Goal: Task Accomplishment & Management: Manage account settings

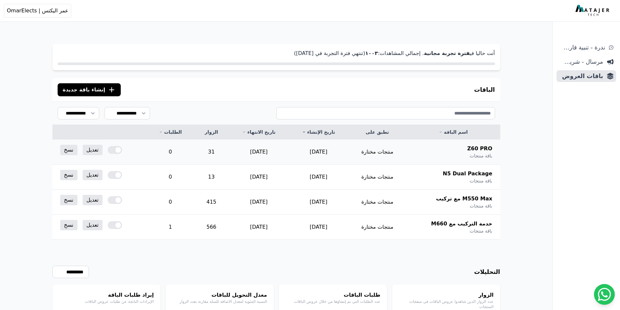
click at [114, 152] on div at bounding box center [115, 150] width 14 height 8
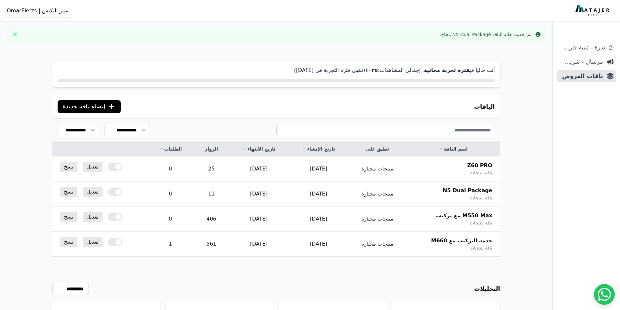
click at [118, 217] on div at bounding box center [115, 217] width 14 height 8
click at [115, 244] on div at bounding box center [115, 242] width 14 height 8
click at [577, 76] on span "باقات العروض" at bounding box center [581, 76] width 44 height 9
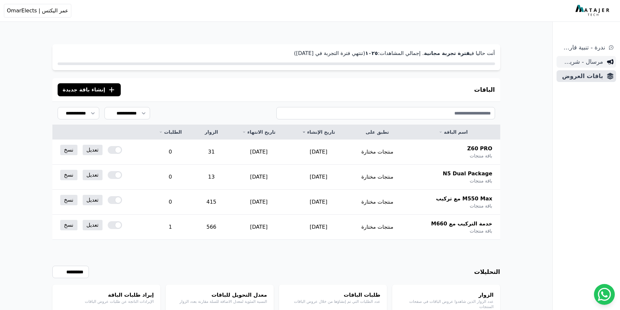
click at [585, 61] on span "مرسال - شريط دعاية" at bounding box center [581, 61] width 44 height 9
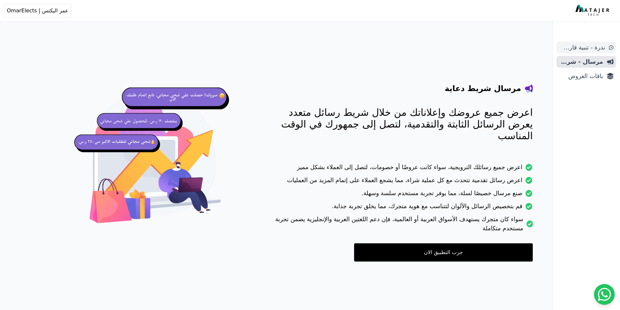
click at [583, 51] on span "ندرة - تنبية قارب علي النفاذ" at bounding box center [582, 47] width 46 height 9
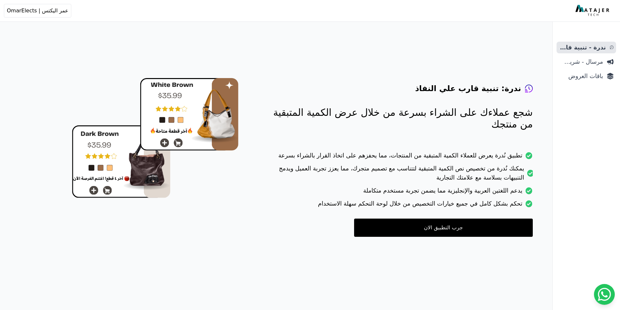
click at [425, 225] on link "جرب التطبيق الان" at bounding box center [443, 228] width 179 height 18
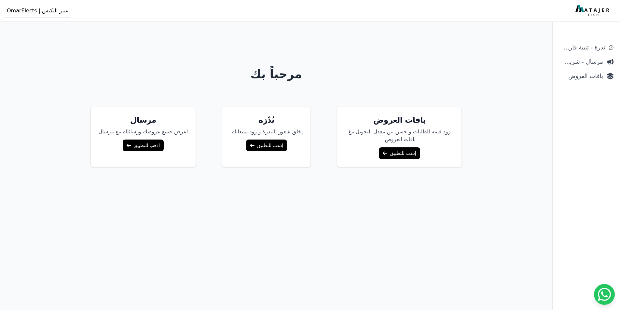
click at [270, 145] on link "إذهب للتطبيق" at bounding box center [266, 146] width 41 height 12
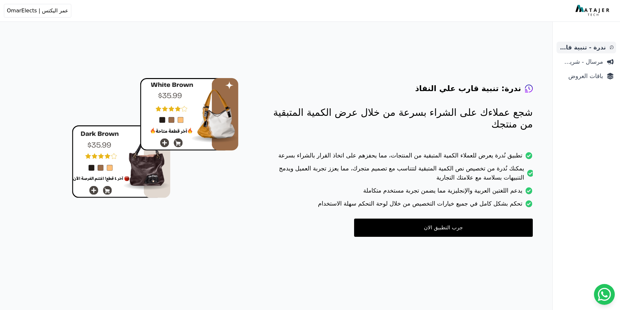
click at [596, 48] on span "ندرة - تنبية قارب علي النفاذ" at bounding box center [582, 47] width 47 height 9
click at [454, 225] on link "جرب التطبيق الان" at bounding box center [443, 228] width 179 height 18
drag, startPoint x: 581, startPoint y: 48, endPoint x: 478, endPoint y: 59, distance: 104.1
click at [581, 48] on span "ندرة - تنبية قارب علي النفاذ" at bounding box center [582, 47] width 47 height 9
click at [587, 17] on div "Open sidebar Open user menu عمر اليكتس | OmarElects عمر القرني hitbones@gmail.c…" at bounding box center [309, 11] width 610 height 14
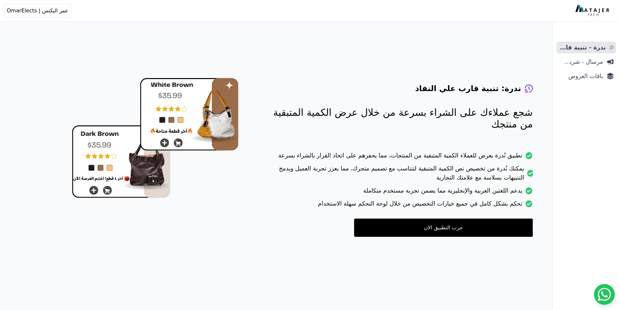
click at [586, 13] on img at bounding box center [592, 11] width 35 height 12
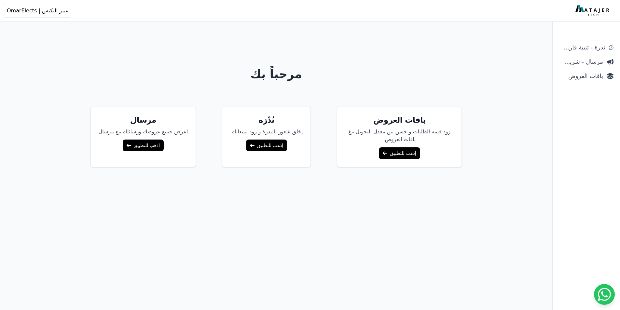
click at [274, 146] on link "إذهب للتطبيق" at bounding box center [266, 146] width 41 height 12
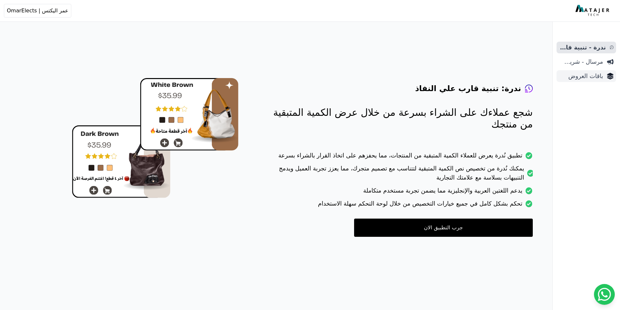
click at [584, 76] on span "باقات العروض" at bounding box center [581, 76] width 44 height 9
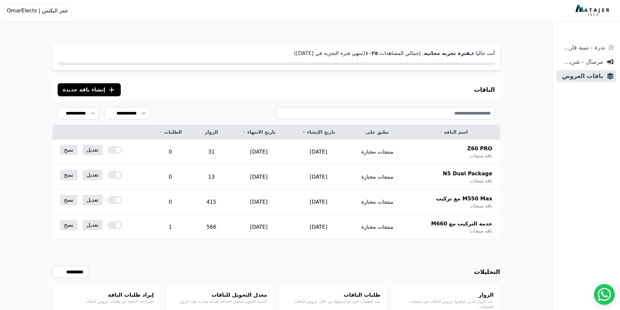
click at [90, 90] on span "إنشاء باقة جديدة" at bounding box center [84, 90] width 43 height 8
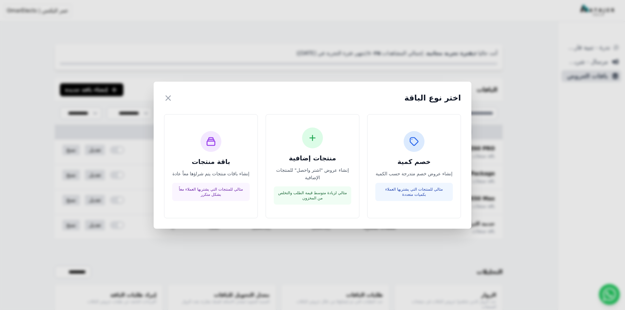
click at [254, 36] on div "اختر نوع الباقة × خصم كمية إنشاء عروض خصم متدرجة حسب الكمية مثالي للمنتجات التي…" at bounding box center [312, 155] width 625 height 310
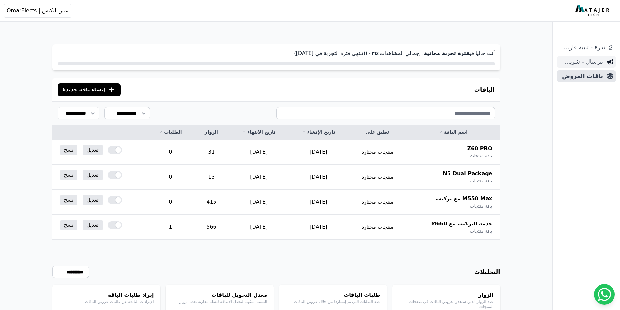
click at [589, 63] on span "مرسال - شريط دعاية" at bounding box center [581, 61] width 44 height 9
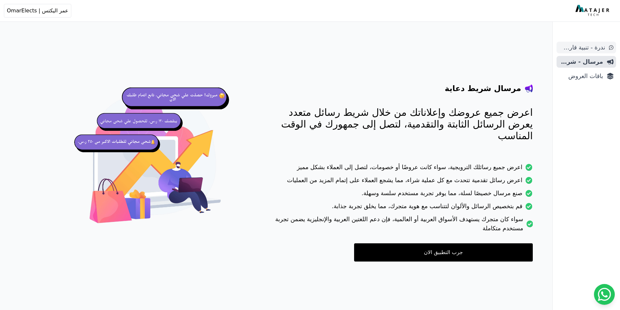
click at [584, 49] on span "ندرة - تنبية قارب علي النفاذ" at bounding box center [582, 47] width 46 height 9
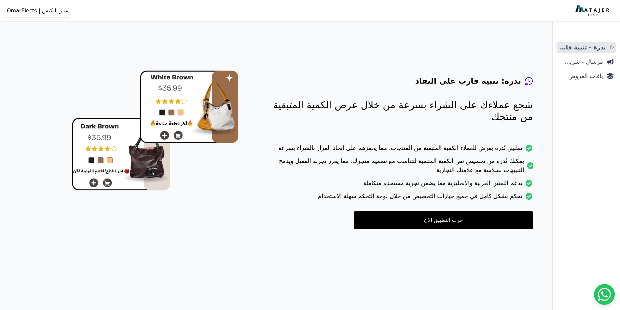
scroll to position [26, 0]
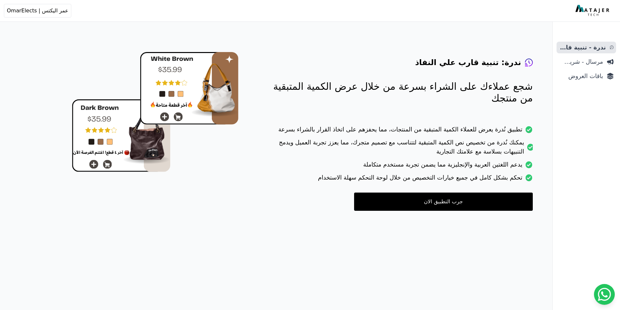
click at [427, 205] on link "جرب التطبيق الان" at bounding box center [443, 202] width 179 height 18
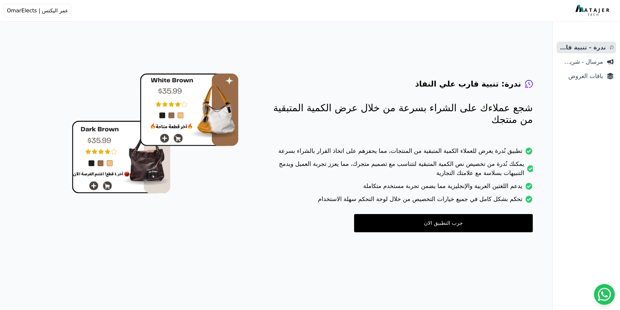
scroll to position [0, 0]
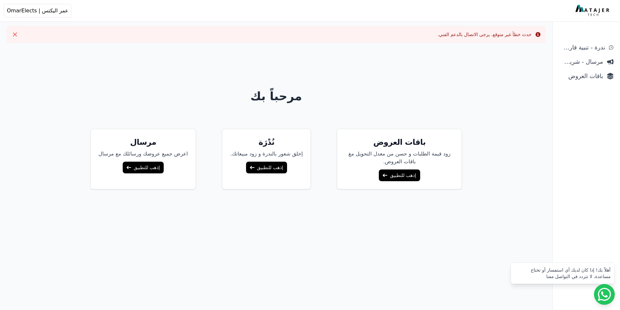
click at [273, 169] on link "إذهب للتطبيق" at bounding box center [266, 168] width 41 height 12
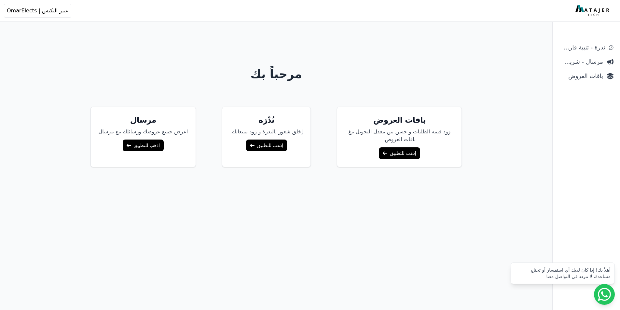
click at [269, 150] on link "إذهب للتطبيق" at bounding box center [266, 146] width 41 height 12
click at [574, 51] on span "ندرة - تنبية قارب علي النفاذ" at bounding box center [582, 47] width 46 height 9
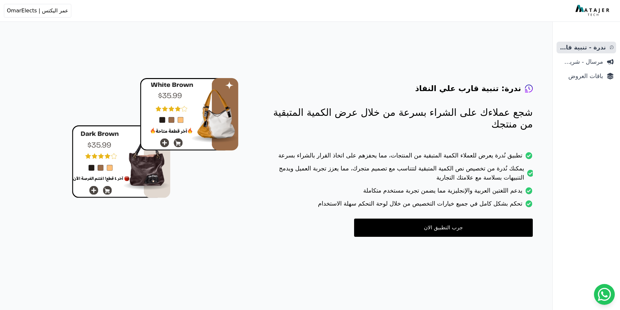
click at [419, 223] on link "جرب التطبيق الان" at bounding box center [443, 228] width 179 height 18
click at [21, 12] on span "عمر اليكتس | OmarElects" at bounding box center [38, 11] width 62 height 8
drag, startPoint x: 591, startPoint y: 74, endPoint x: 480, endPoint y: 85, distance: 110.9
click at [590, 74] on span "باقات العروض" at bounding box center [581, 76] width 44 height 9
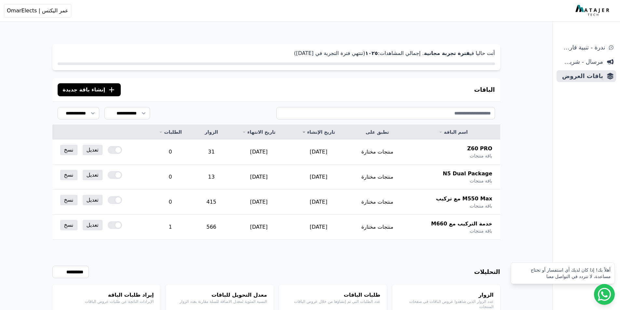
click at [97, 93] on span "إنشاء باقة جديدة" at bounding box center [84, 90] width 43 height 8
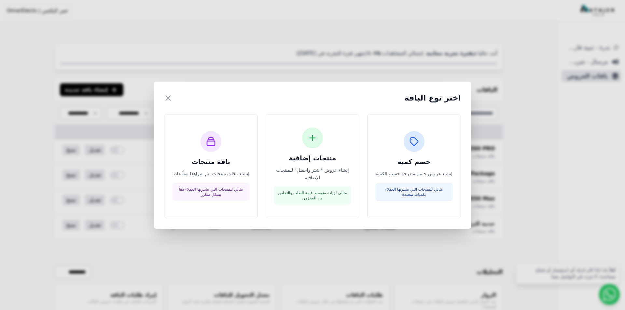
click at [0, 98] on div "اختر نوع الباقة × خصم كمية إنشاء عروض خصم متدرجة حسب الكمية مثالي للمنتجات التي…" at bounding box center [312, 155] width 625 height 310
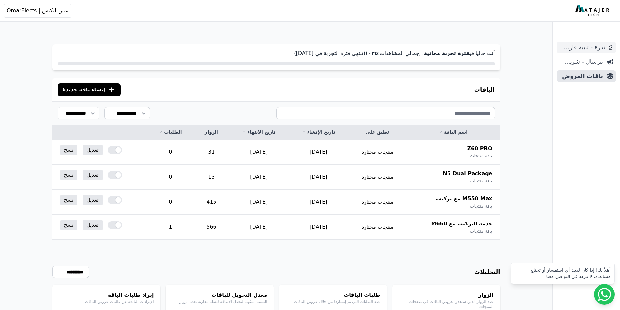
click at [579, 50] on span "ندرة - تنبية قارب علي النفاذ" at bounding box center [582, 47] width 46 height 9
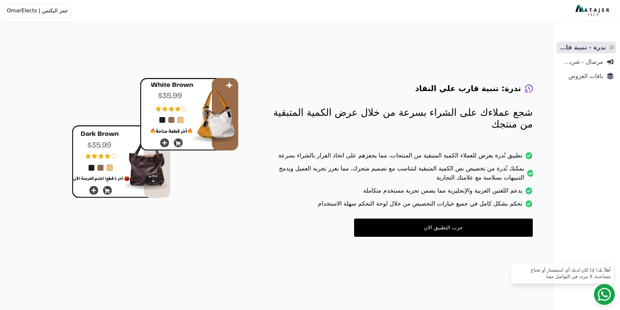
click at [602, 291] on icon at bounding box center [604, 294] width 13 height 13
click at [29, 8] on span "عمر اليكتس | OmarElects" at bounding box center [38, 11] width 62 height 8
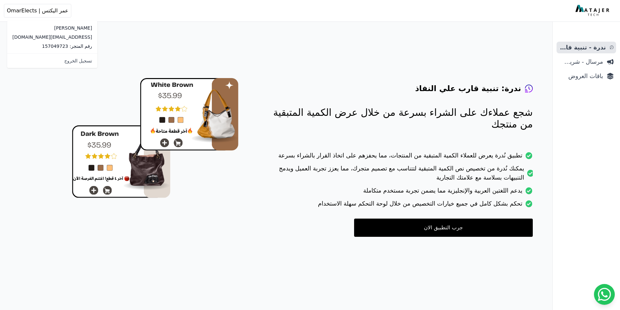
click at [28, 44] on p "رقم المتجر: 157049723" at bounding box center [52, 46] width 80 height 7
copy div "رقم المتجر: 157049723"
click at [51, 38] on p "[EMAIL_ADDRESS][DOMAIN_NAME]" at bounding box center [52, 37] width 80 height 7
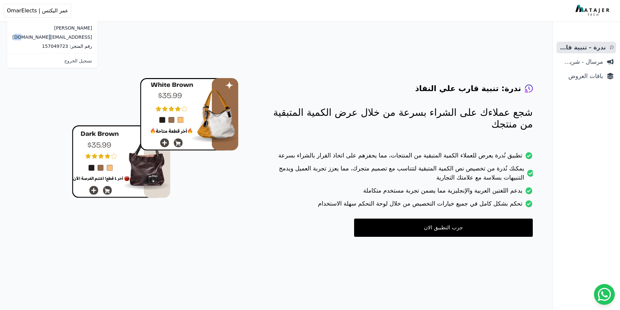
click at [51, 38] on p "[EMAIL_ADDRESS][DOMAIN_NAME]" at bounding box center [52, 37] width 80 height 7
copy div "[EMAIL_ADDRESS][DOMAIN_NAME]"
click at [404, 46] on div "ندرة: تنبية قارب علي النفاذ شجع عملاءك على الشراء بسرعة من خلال عرض الكمية المت…" at bounding box center [302, 147] width 474 height 242
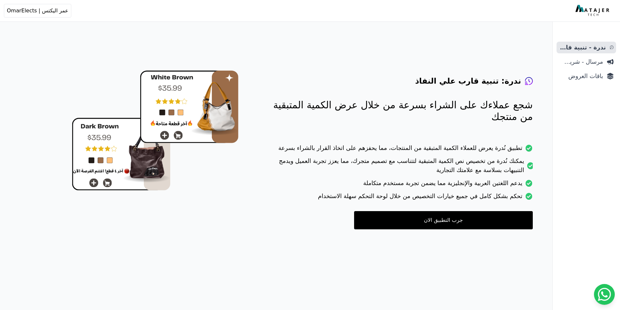
scroll to position [26, 0]
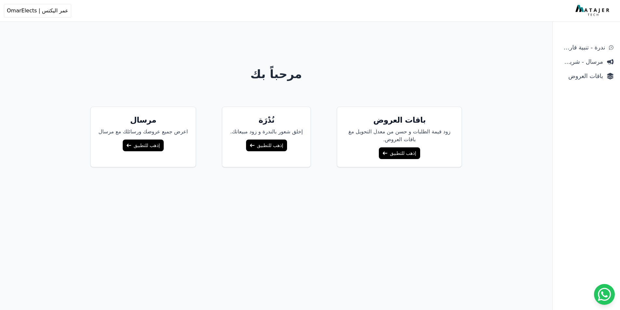
click at [259, 140] on link "إذهب للتطبيق" at bounding box center [266, 146] width 41 height 12
click at [30, 16] on button "Open user menu عمر اليكتس | OmarElects" at bounding box center [37, 11] width 67 height 14
click at [46, 59] on link "تسجيل الخروج" at bounding box center [52, 61] width 90 height 12
click at [263, 137] on div "نُدْرَة إخلق شعور بالندرة و زود مبيعاتك. إذهب للتطبيق" at bounding box center [266, 137] width 89 height 61
click at [255, 146] on link "إذهب للتطبيق" at bounding box center [266, 146] width 41 height 12
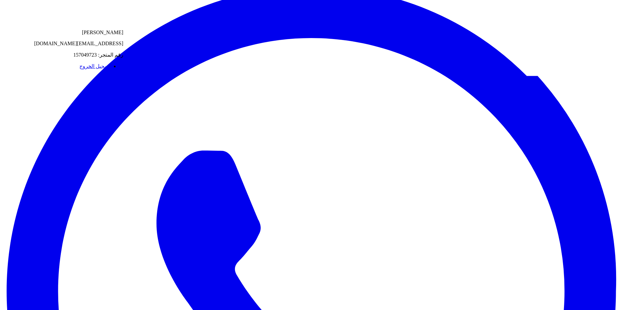
scroll to position [26, 0]
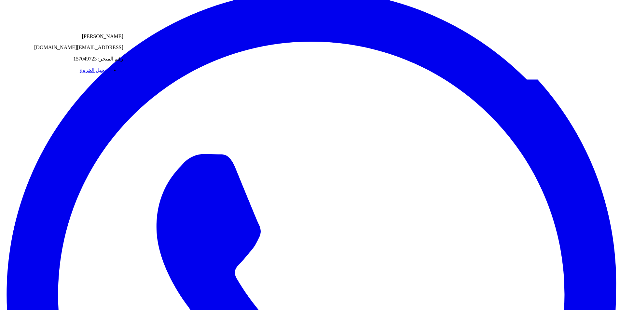
scroll to position [0, 0]
